Goal: Transaction & Acquisition: Register for event/course

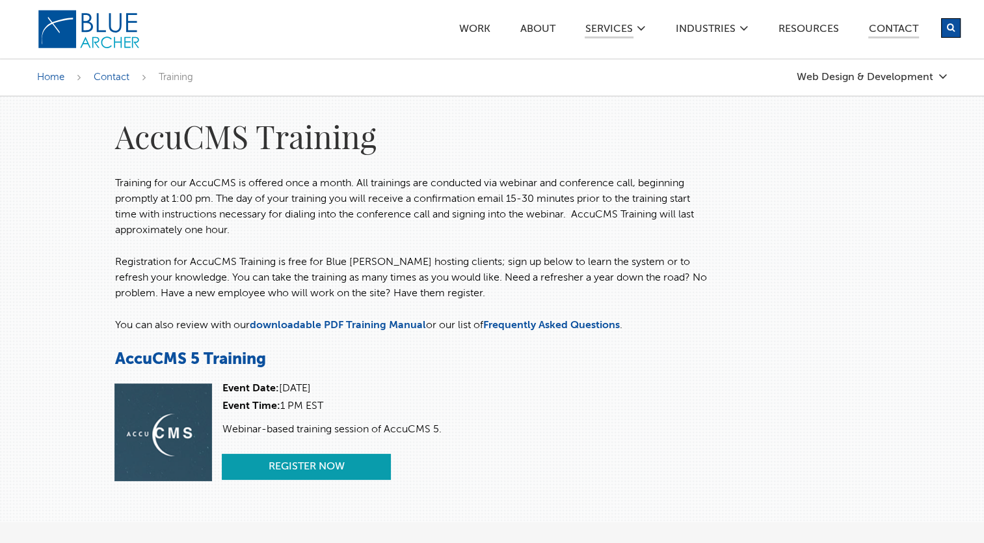
click at [297, 464] on link "Register Now" at bounding box center [306, 466] width 169 height 26
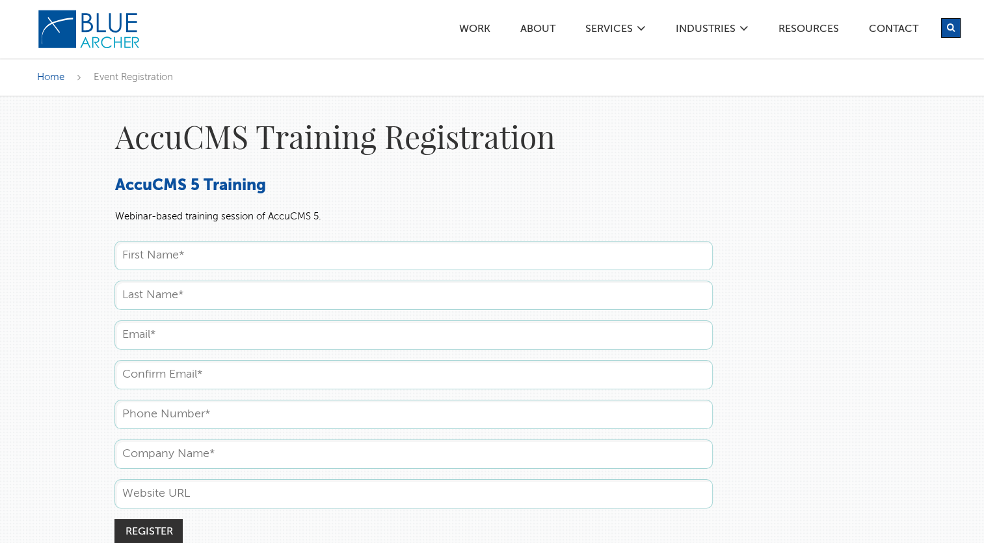
click at [155, 251] on input "text" at bounding box center [413, 255] width 598 height 29
type input "Jennifer"
type input "Thoma"
type input "jthoma@svdppitt.org"
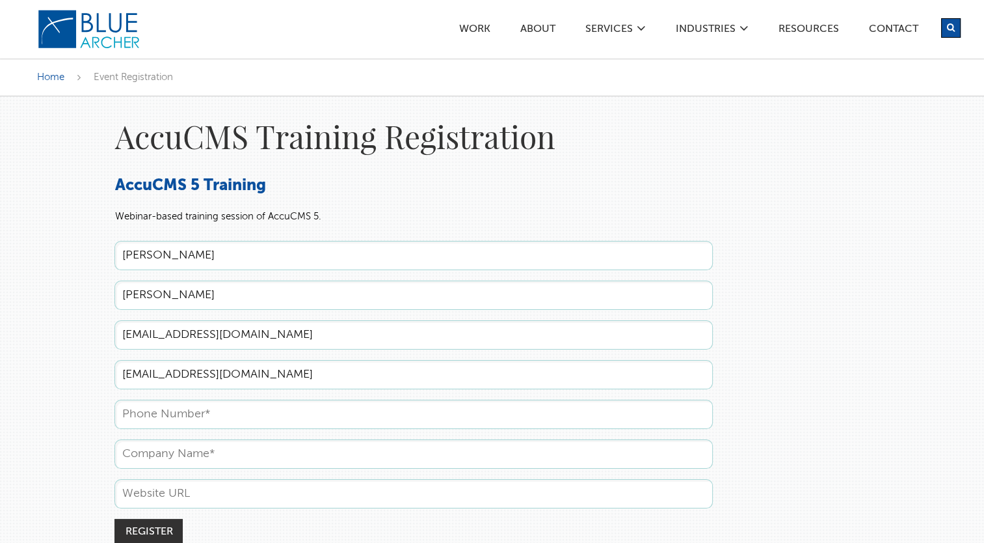
type input "4123211071"
type input "The Society of St. Vincent de Paul"
type input "www.svdppitt.org"
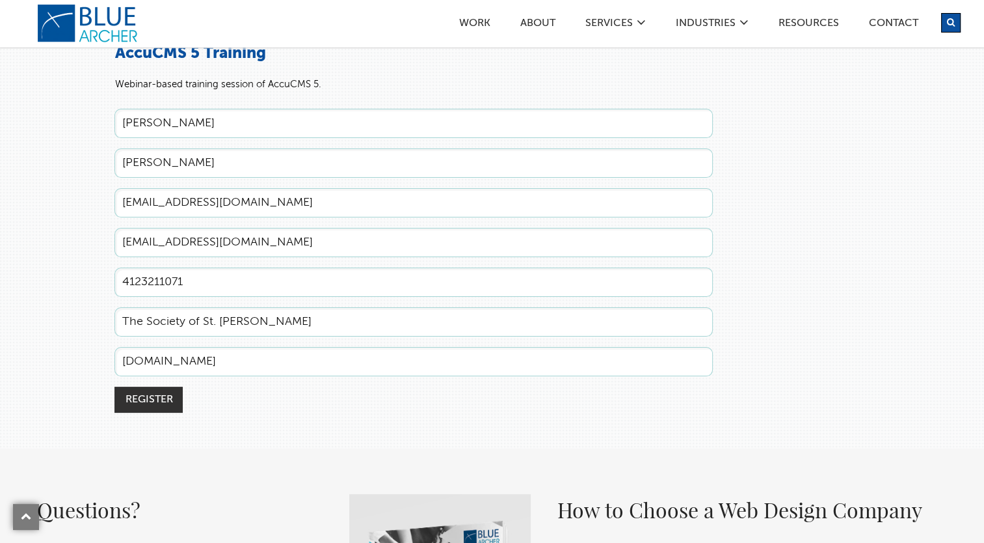
scroll to position [195, 0]
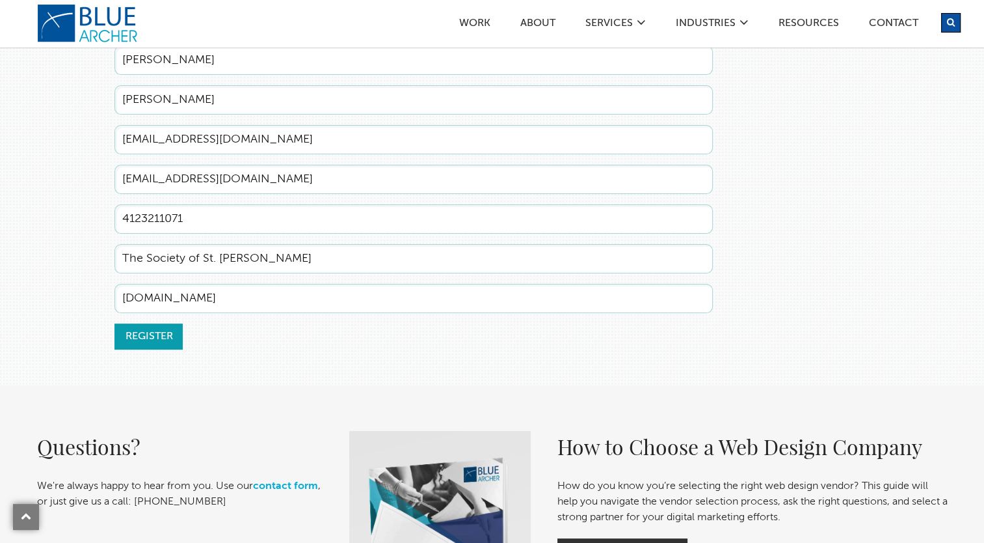
click at [167, 328] on input "Register" at bounding box center [148, 336] width 68 height 26
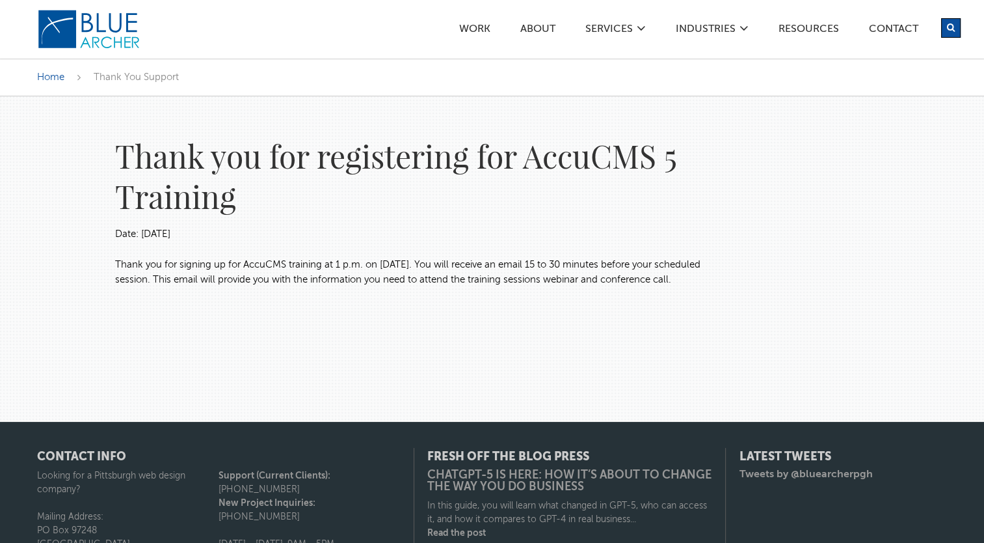
click at [515, 262] on p "​Thank you for signing up for AccuCMS training at 1 p.m. on 9-16-2025. You will…" at bounding box center [413, 272] width 598 height 29
drag, startPoint x: 454, startPoint y: 264, endPoint x: 194, endPoint y: 276, distance: 260.5
click at [194, 276] on p "​Thank you for signing up for AccuCMS training at 1 p.m. on 9-16-2025. You will…" at bounding box center [413, 272] width 598 height 29
copy p "will receive an email 15 to 30 minutes before your scheduled session"
